Goal: Find specific page/section: Find specific page/section

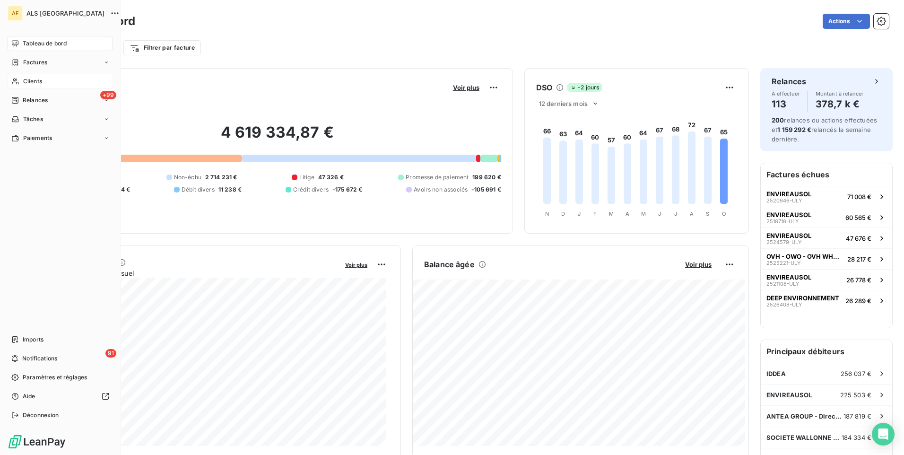
drag, startPoint x: 39, startPoint y: 78, endPoint x: 64, endPoint y: 86, distance: 26.0
click at [39, 78] on span "Clients" at bounding box center [32, 81] width 19 height 9
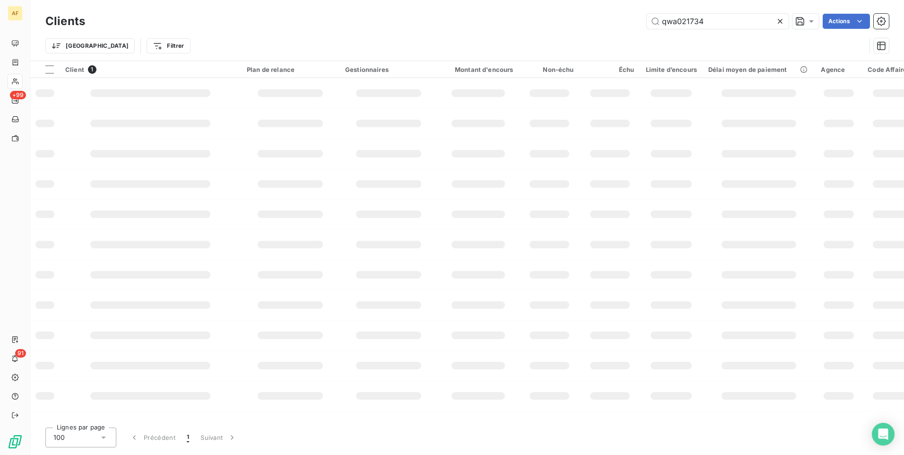
drag, startPoint x: 725, startPoint y: 19, endPoint x: 547, endPoint y: 37, distance: 179.1
click at [569, 22] on div "qwa021734 Actions" at bounding box center [492, 21] width 792 height 15
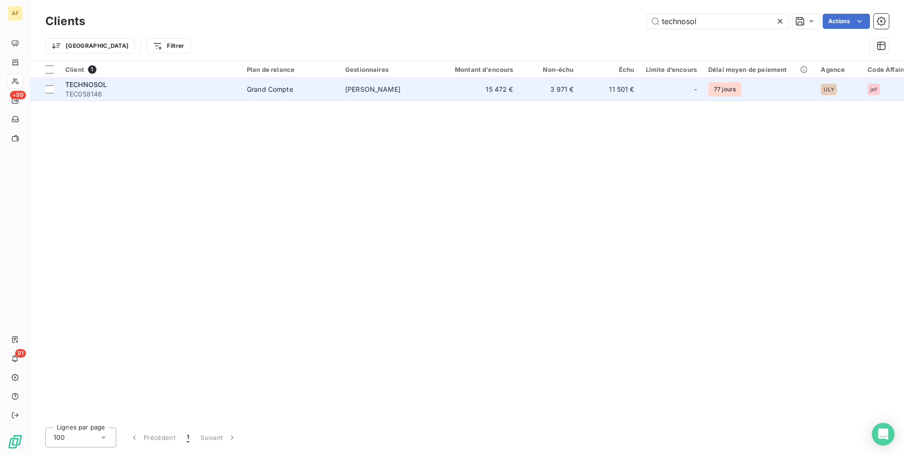
type input "technosol"
click at [96, 86] on span "TECHNOSOL" at bounding box center [86, 84] width 42 height 8
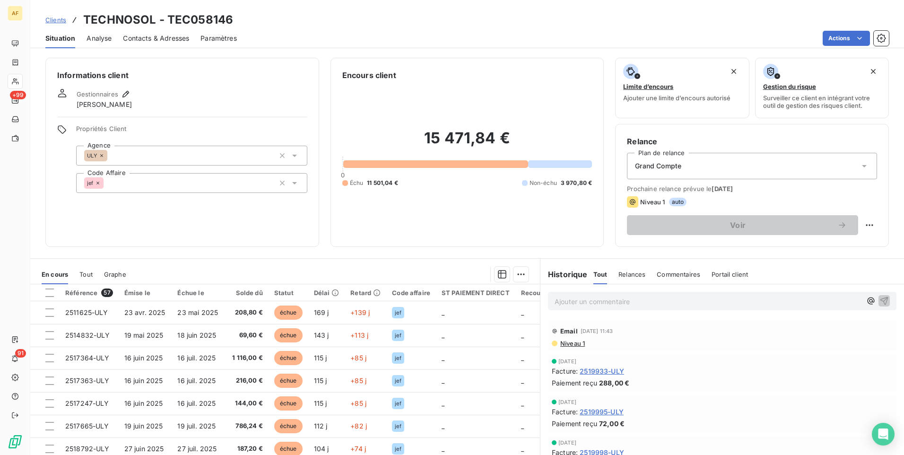
click at [61, 23] on span "Clients" at bounding box center [55, 20] width 21 height 8
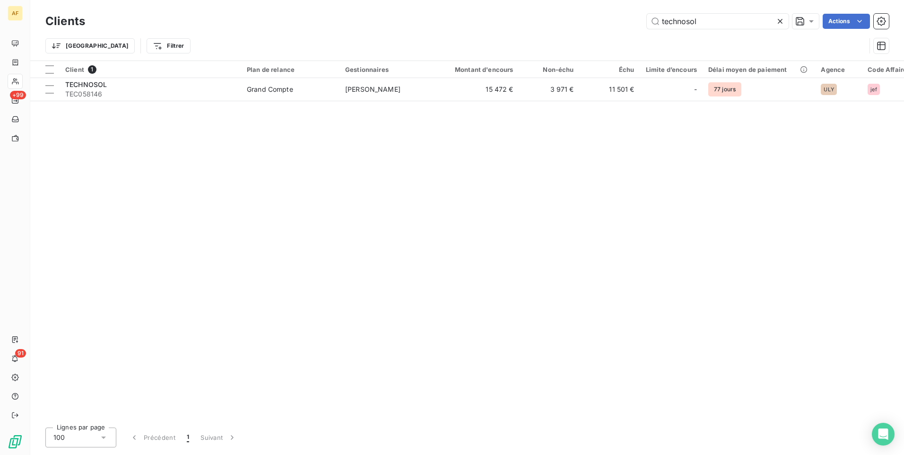
drag, startPoint x: 707, startPoint y: 20, endPoint x: 592, endPoint y: 29, distance: 114.7
click at [607, 26] on div "technosol Actions" at bounding box center [492, 21] width 792 height 15
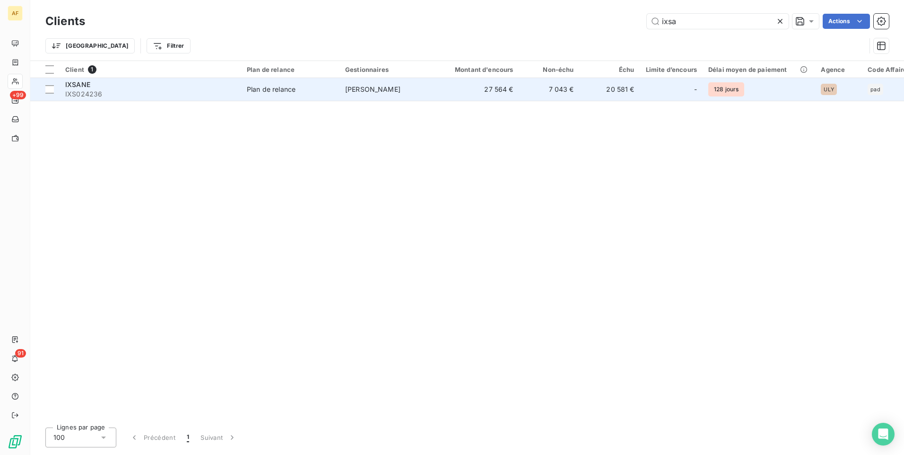
type input "ixsa"
click at [78, 87] on span "IXSANE" at bounding box center [77, 84] width 25 height 8
